Goal: Obtain resource: Obtain resource

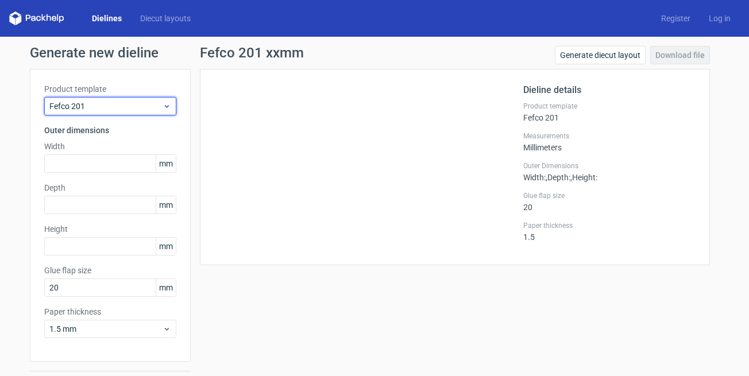
click at [89, 111] on span "Fefco 201" at bounding box center [105, 106] width 113 height 11
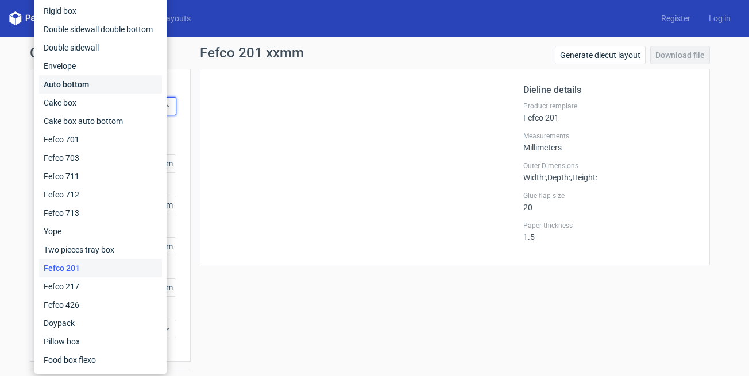
click at [110, 85] on div "Auto bottom" at bounding box center [100, 84] width 123 height 18
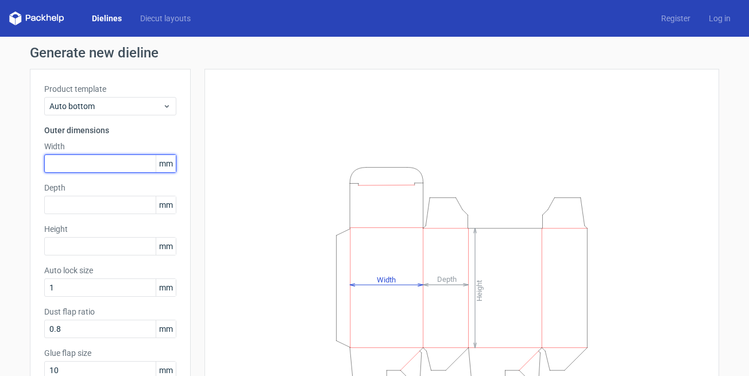
click at [103, 159] on input "text" at bounding box center [110, 164] width 132 height 18
type input "29"
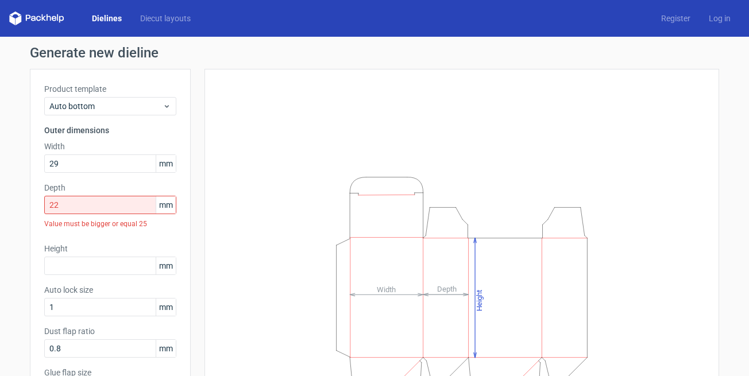
click at [290, 191] on icon "Height Depth Width" at bounding box center [462, 286] width 345 height 230
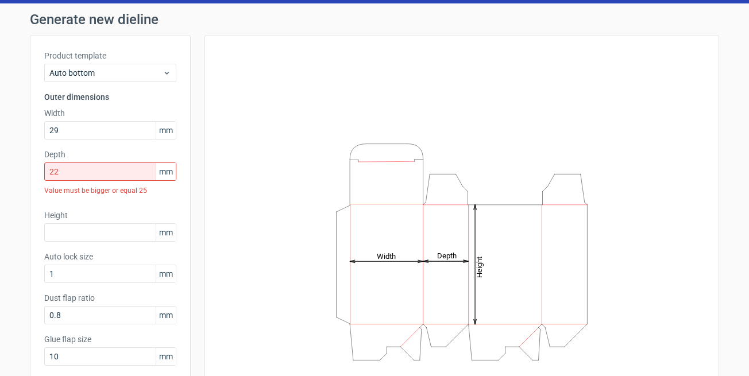
scroll to position [59, 0]
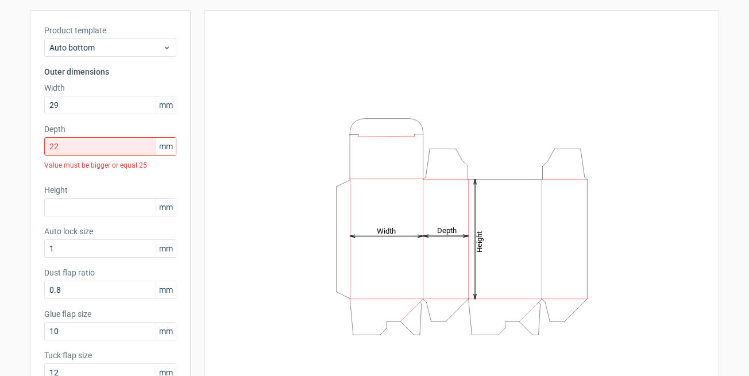
click at [209, 154] on div "Height Depth Width" at bounding box center [462, 226] width 515 height 433
click at [306, 145] on icon "Height Depth Width" at bounding box center [462, 227] width 345 height 230
click at [118, 150] on input "22" at bounding box center [110, 146] width 132 height 18
type input "2"
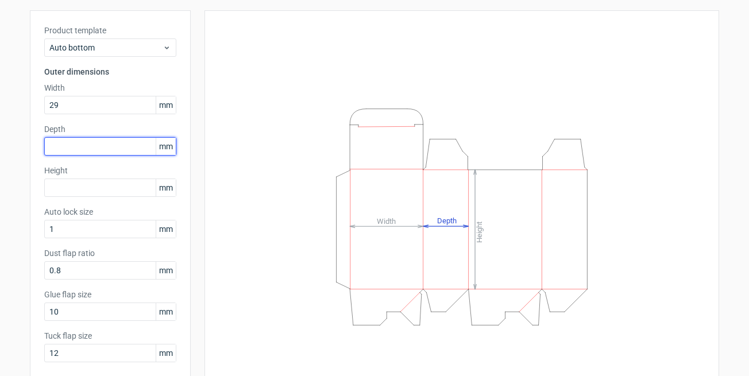
click at [103, 148] on input "text" at bounding box center [110, 146] width 132 height 18
type input "25"
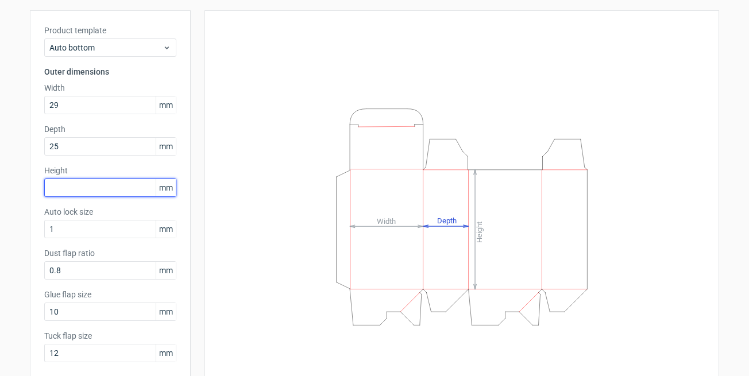
click at [101, 185] on input "text" at bounding box center [110, 188] width 132 height 18
click at [101, 179] on input "text" at bounding box center [110, 188] width 132 height 18
type input "141"
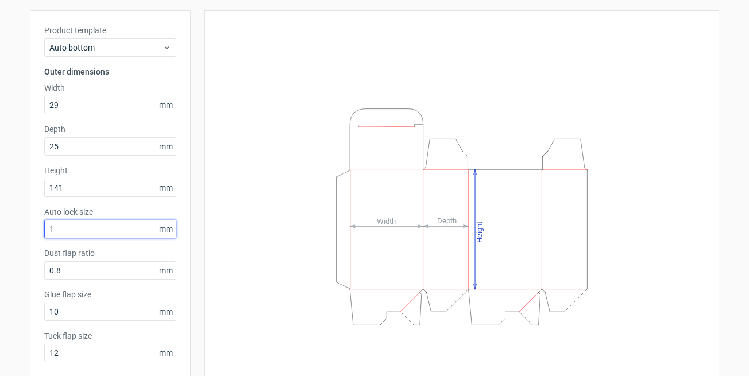
click at [97, 228] on input "1" at bounding box center [110, 229] width 132 height 18
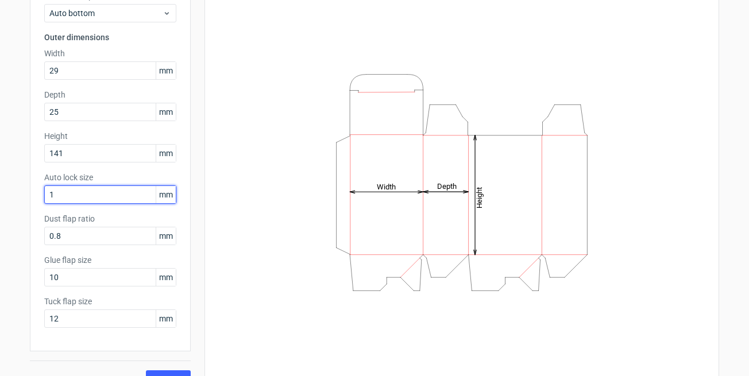
scroll to position [115, 0]
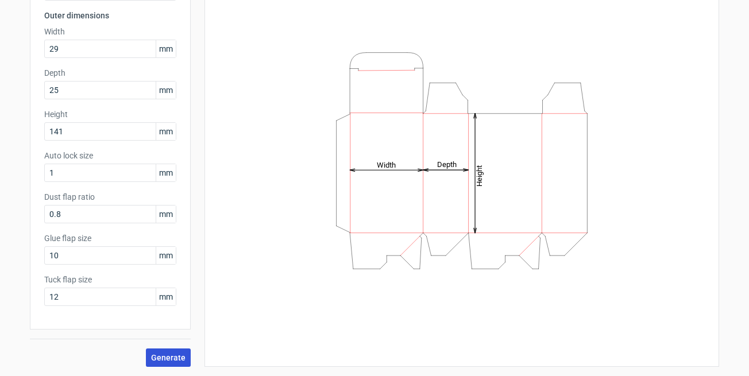
click at [171, 352] on button "Generate" at bounding box center [168, 358] width 45 height 18
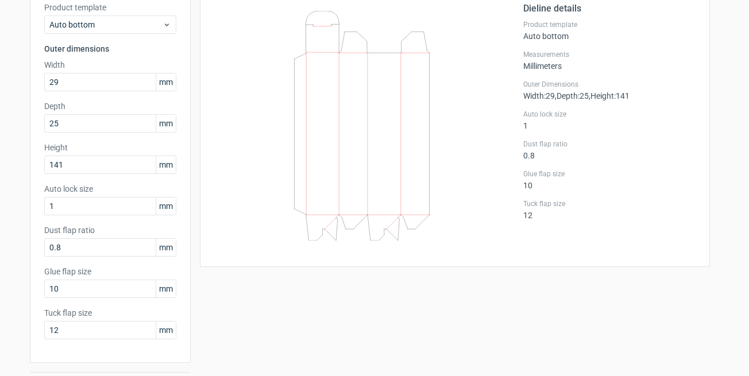
scroll to position [56, 0]
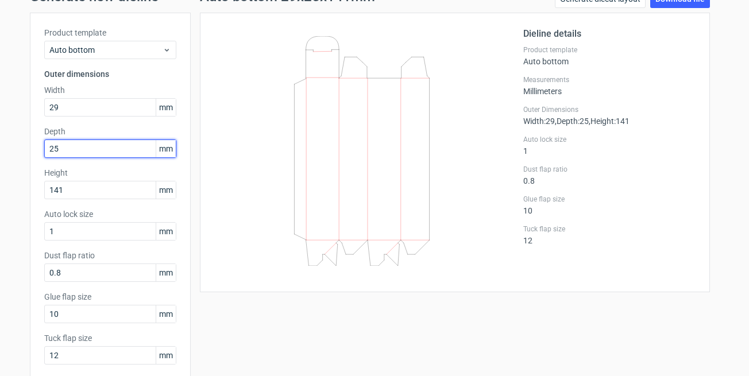
drag, startPoint x: 63, startPoint y: 145, endPoint x: -27, endPoint y: 144, distance: 90.2
click at [44, 144] on input "25" at bounding box center [110, 149] width 132 height 18
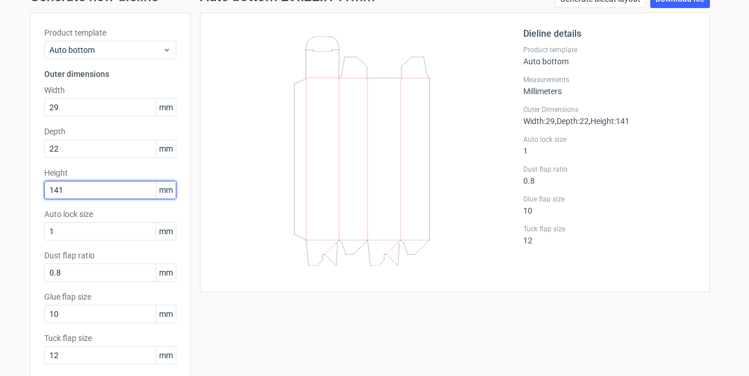
click at [142, 192] on input "141" at bounding box center [110, 190] width 132 height 18
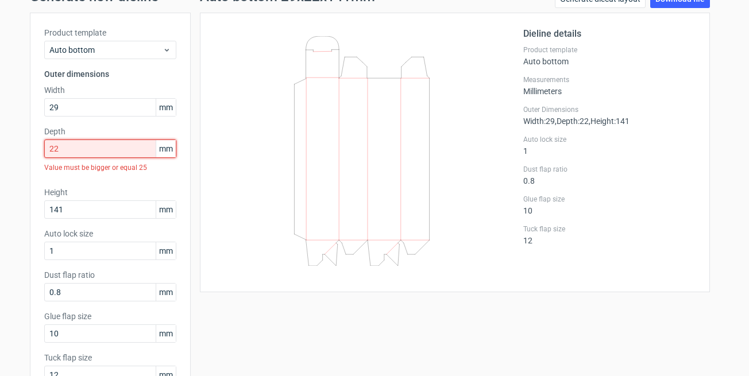
drag, startPoint x: 90, startPoint y: 148, endPoint x: -36, endPoint y: 144, distance: 125.3
click at [44, 144] on input "22" at bounding box center [110, 149] width 132 height 18
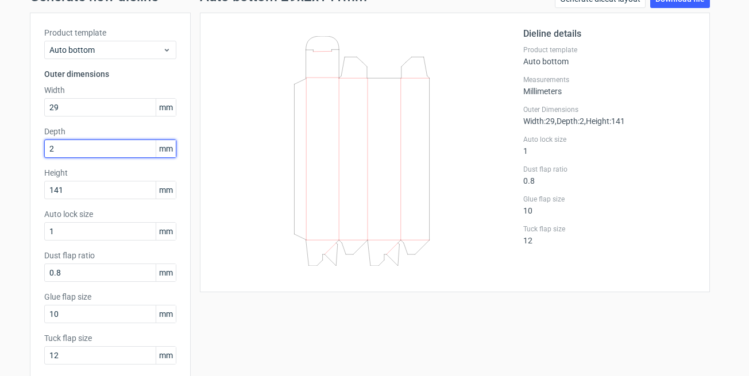
type input "25"
click at [233, 260] on icon at bounding box center [361, 151] width 277 height 230
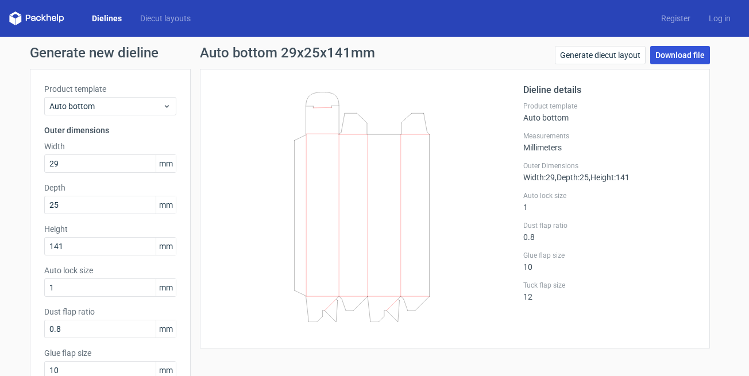
click at [694, 48] on link "Download file" at bounding box center [680, 55] width 60 height 18
click at [659, 53] on link "Download file" at bounding box center [680, 55] width 60 height 18
click at [606, 55] on link "Generate diecut layout" at bounding box center [600, 55] width 91 height 18
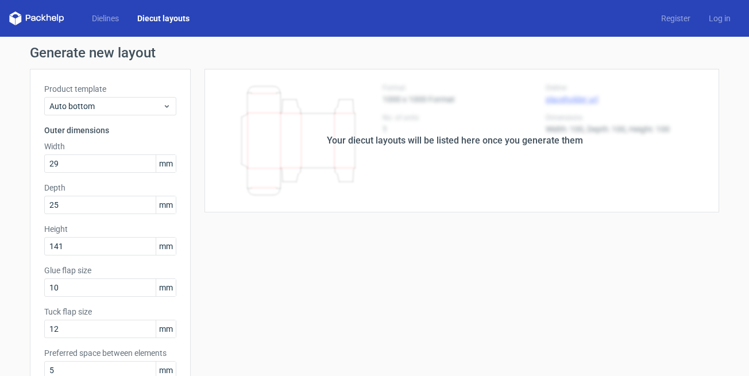
click at [547, 155] on div "Your diecut layouts will be listed here once you generate them" at bounding box center [455, 141] width 529 height 144
click at [562, 142] on div "Your diecut layouts will be listed here once you generate them" at bounding box center [455, 141] width 256 height 14
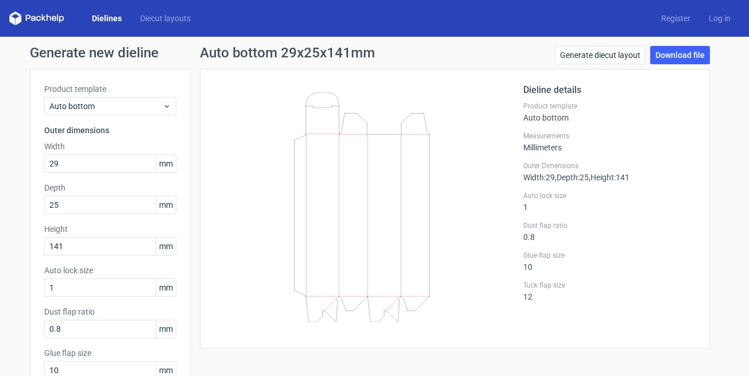
click at [507, 51] on div "Auto bottom 29x25x141mm Generate diecut layout Download file" at bounding box center [455, 57] width 510 height 23
click at [672, 51] on link "Download file" at bounding box center [680, 55] width 60 height 18
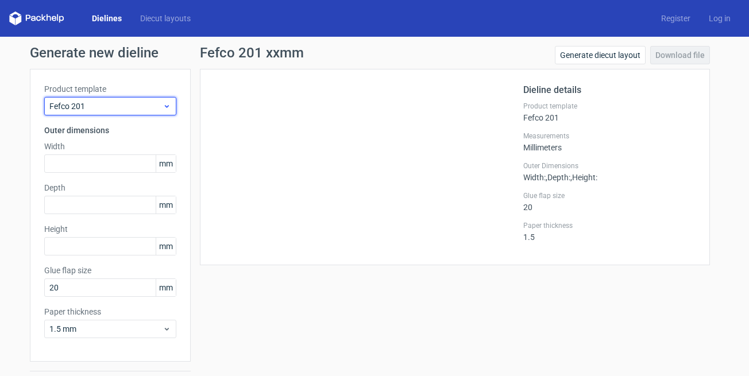
click at [126, 106] on span "Fefco 201" at bounding box center [105, 106] width 113 height 11
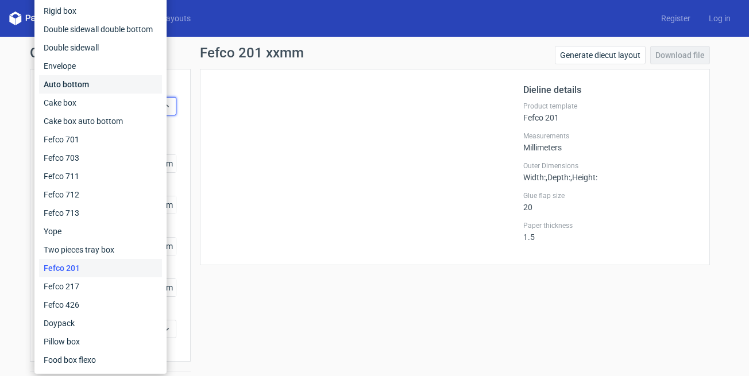
click at [79, 78] on div "Auto bottom" at bounding box center [100, 84] width 123 height 18
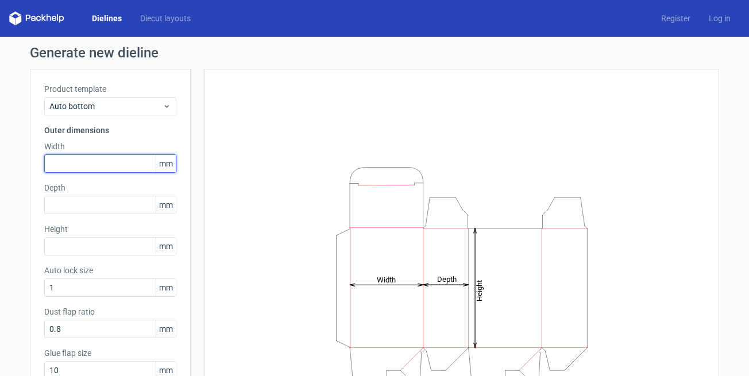
click at [106, 162] on input "text" at bounding box center [110, 164] width 132 height 18
type input "29"
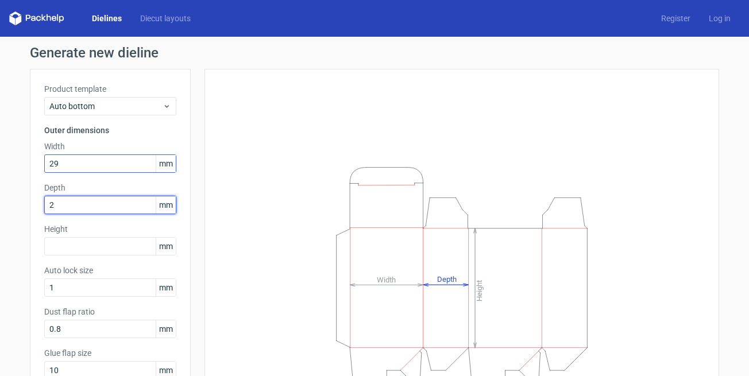
type input "22"
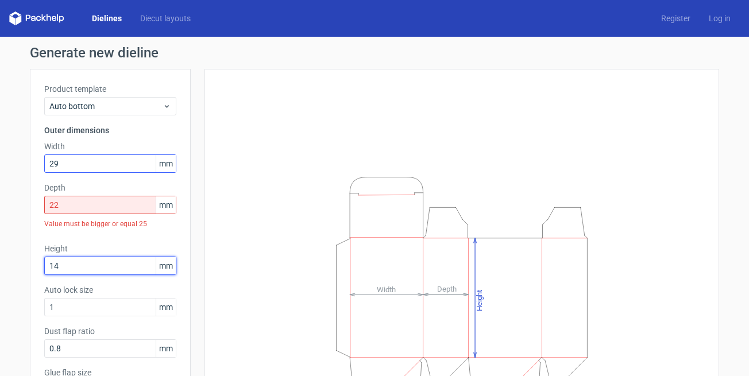
type input "141"
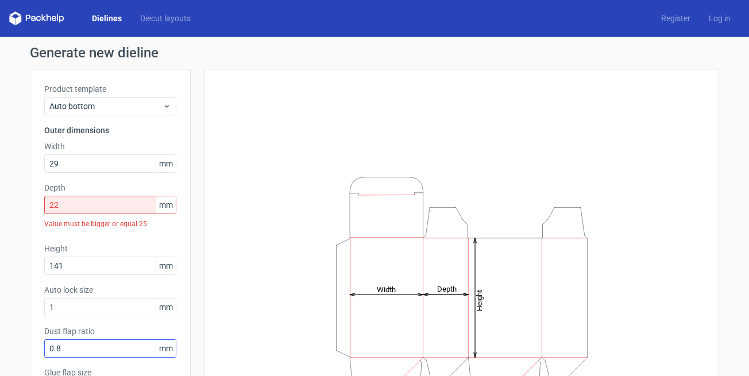
scroll to position [134, 0]
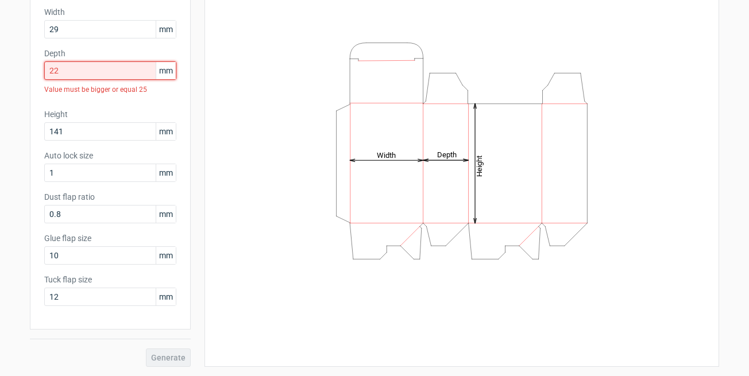
click at [83, 75] on input "22" at bounding box center [110, 70] width 132 height 18
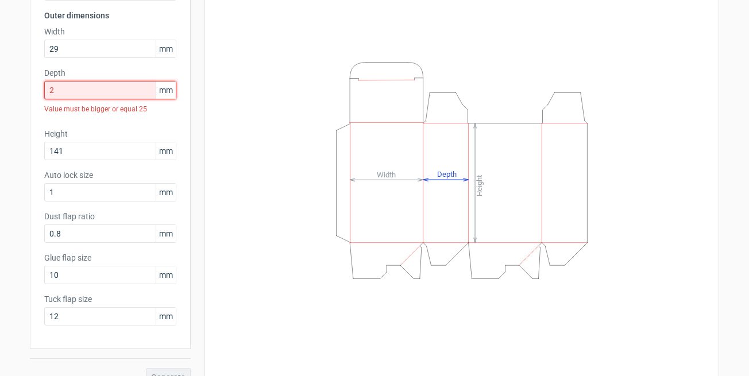
type input "25"
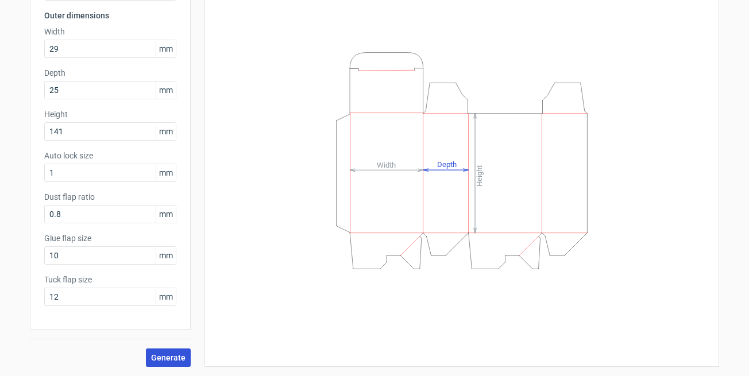
click at [167, 356] on span "Generate" at bounding box center [168, 358] width 34 height 8
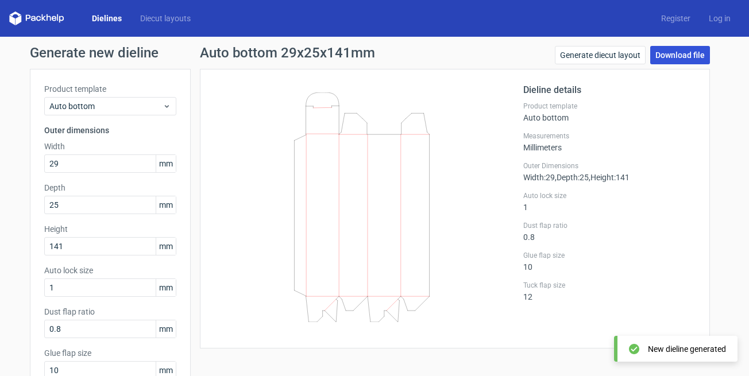
click at [685, 53] on link "Download file" at bounding box center [680, 55] width 60 height 18
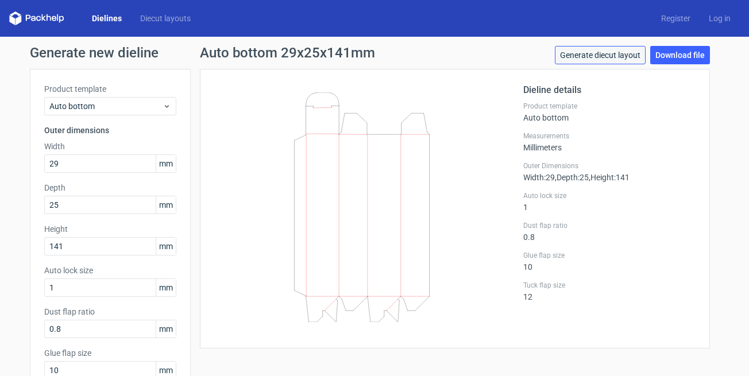
click at [606, 50] on link "Generate diecut layout" at bounding box center [600, 55] width 91 height 18
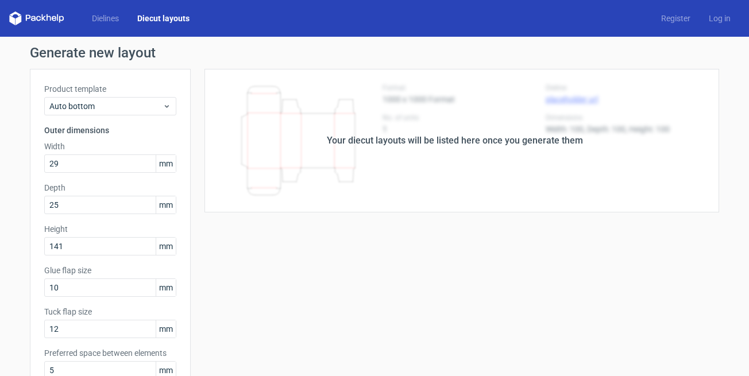
click at [423, 141] on div "Your diecut layouts will be listed here once you generate them" at bounding box center [455, 141] width 256 height 14
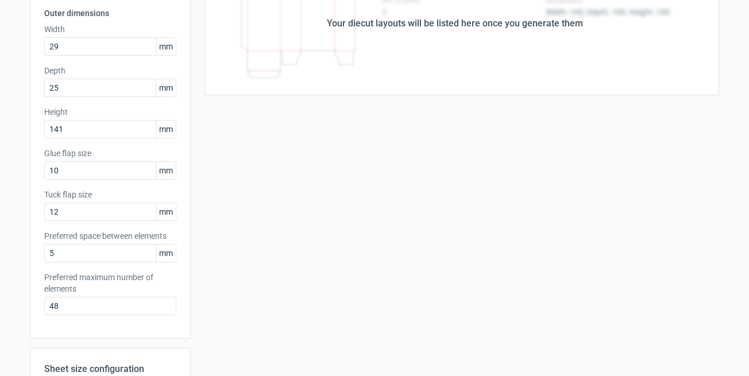
scroll to position [325, 0]
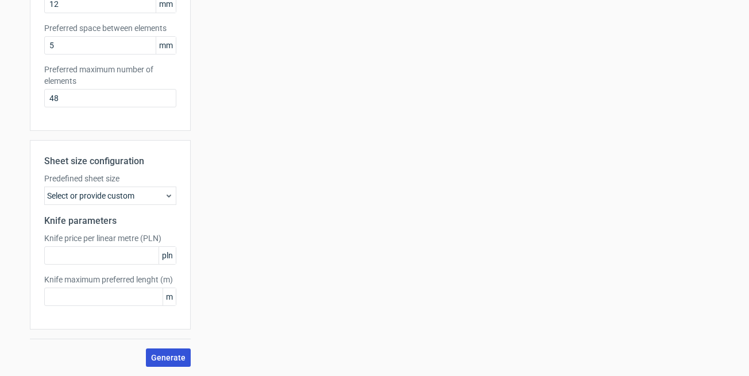
click at [172, 354] on span "Generate" at bounding box center [168, 358] width 34 height 8
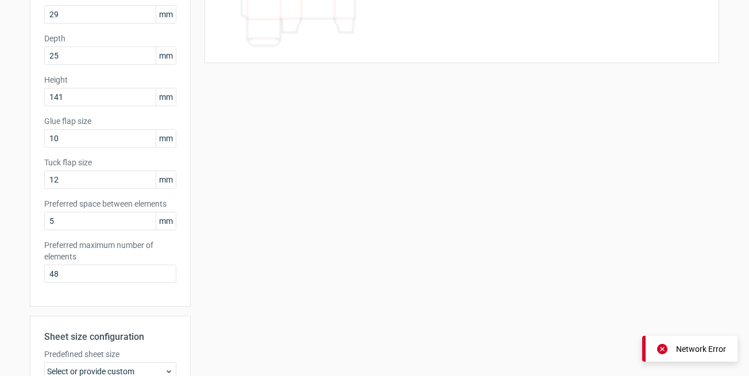
scroll to position [0, 0]
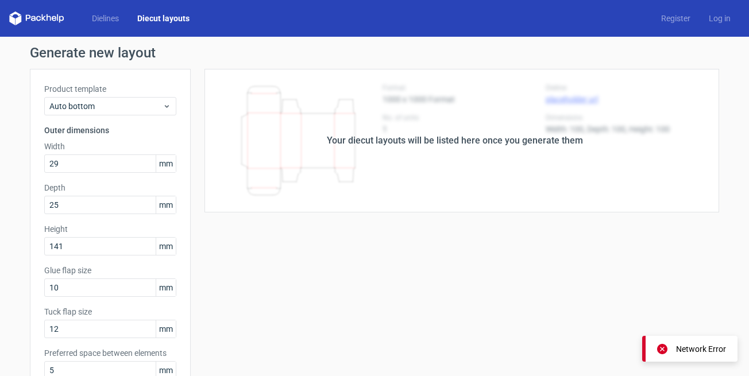
click at [96, 9] on div "Dielines Diecut layouts Register Log in" at bounding box center [374, 18] width 749 height 37
click at [101, 15] on link "Dielines" at bounding box center [105, 18] width 45 height 11
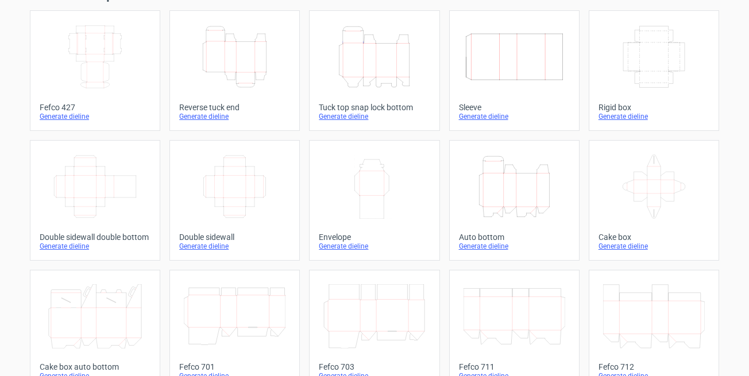
scroll to position [117, 0]
